Goal: Information Seeking & Learning: Learn about a topic

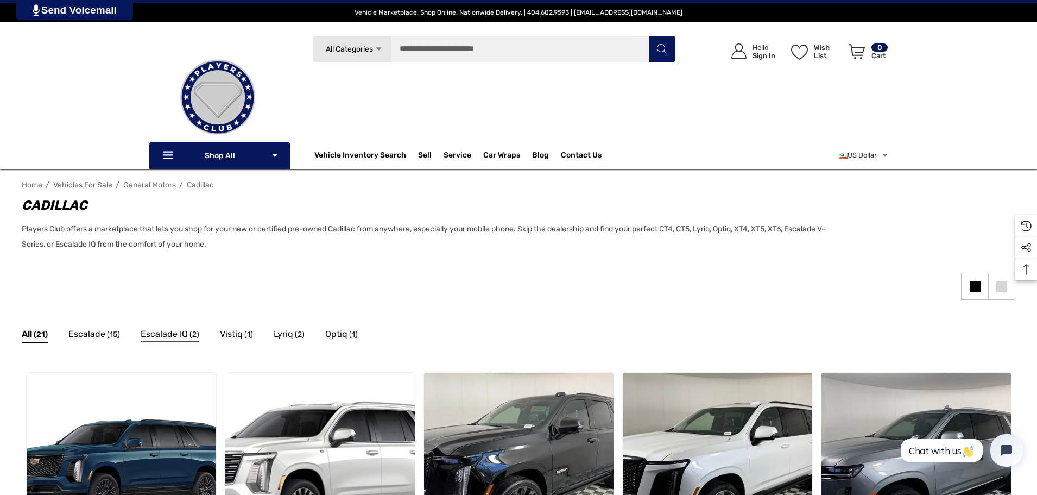
click at [181, 335] on span "Escalade IQ" at bounding box center [164, 334] width 47 height 14
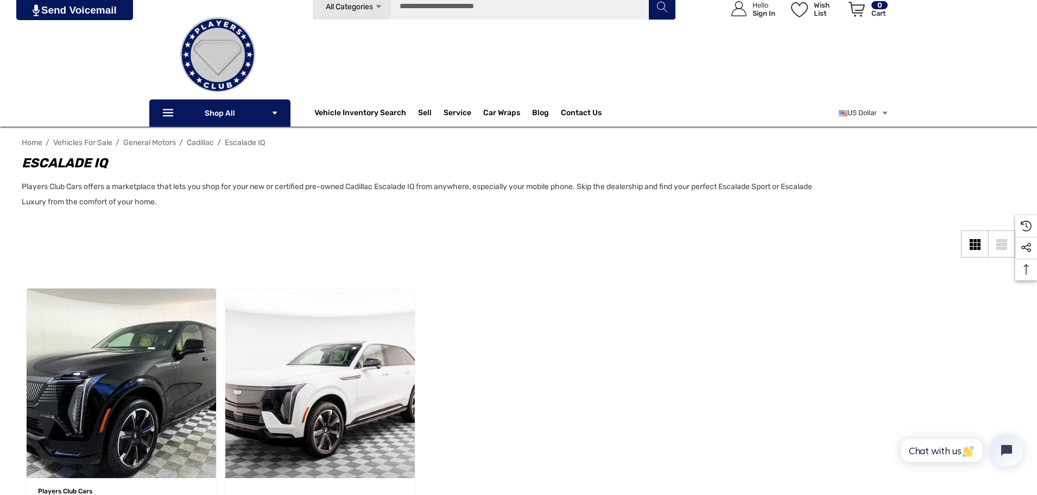
scroll to position [109, 0]
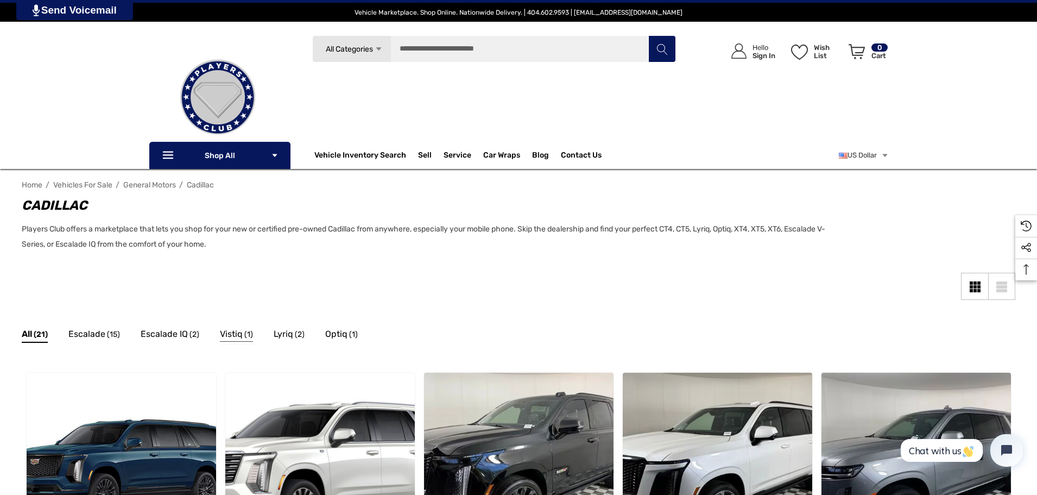
click at [236, 338] on span "Vistiq" at bounding box center [231, 334] width 23 height 14
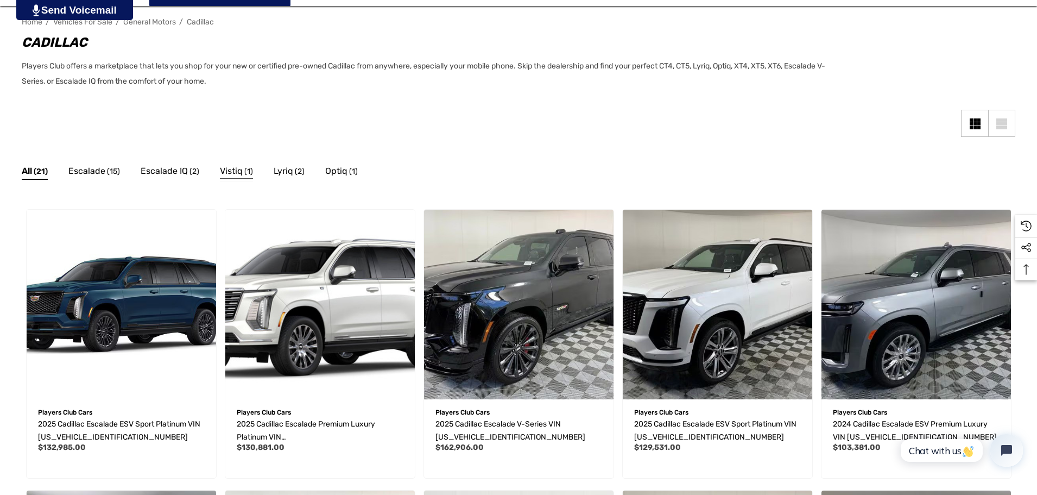
click at [237, 175] on span "Vistiq" at bounding box center [231, 171] width 23 height 14
